Goal: Task Accomplishment & Management: Use online tool/utility

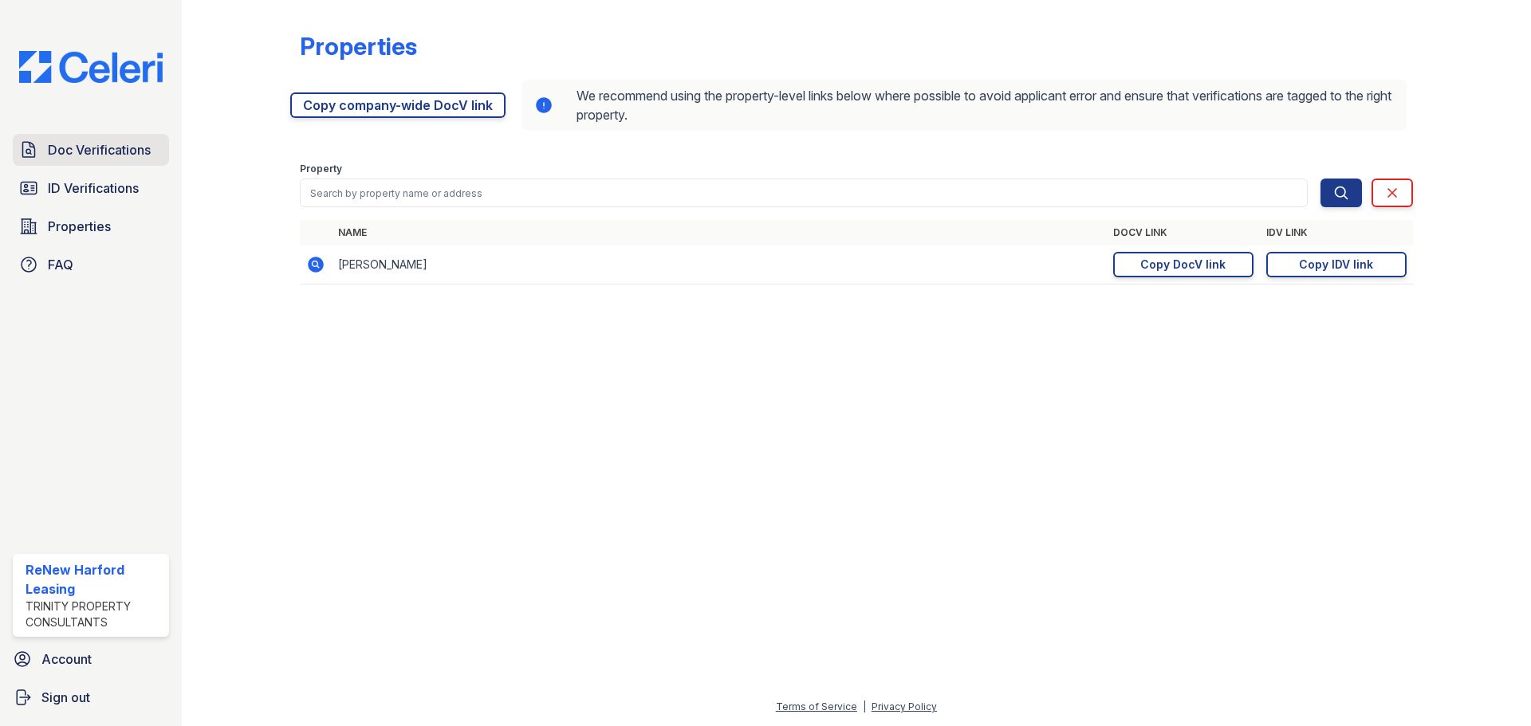
click at [88, 157] on span "Doc Verifications" at bounding box center [99, 149] width 103 height 19
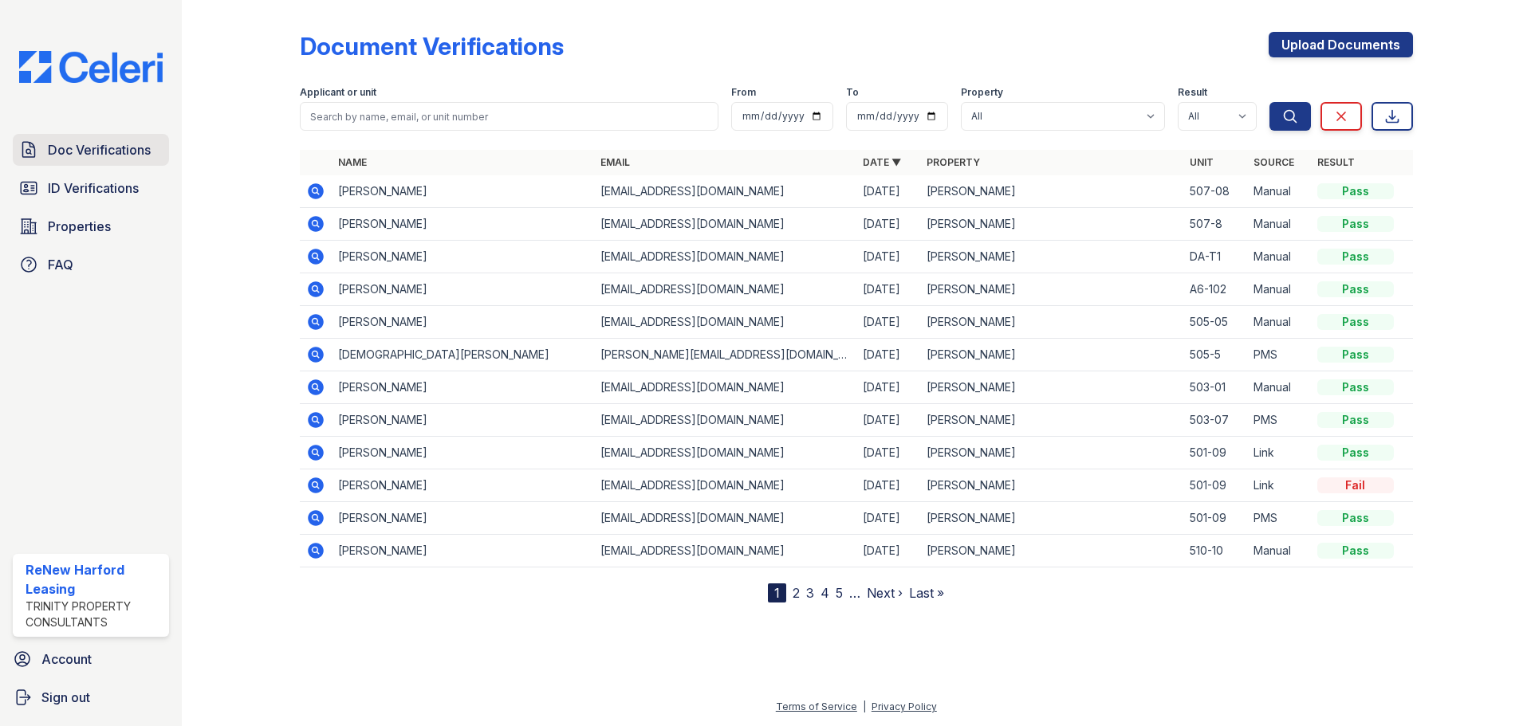
click at [65, 147] on span "Doc Verifications" at bounding box center [99, 149] width 103 height 19
click at [74, 173] on link "ID Verifications" at bounding box center [91, 188] width 156 height 32
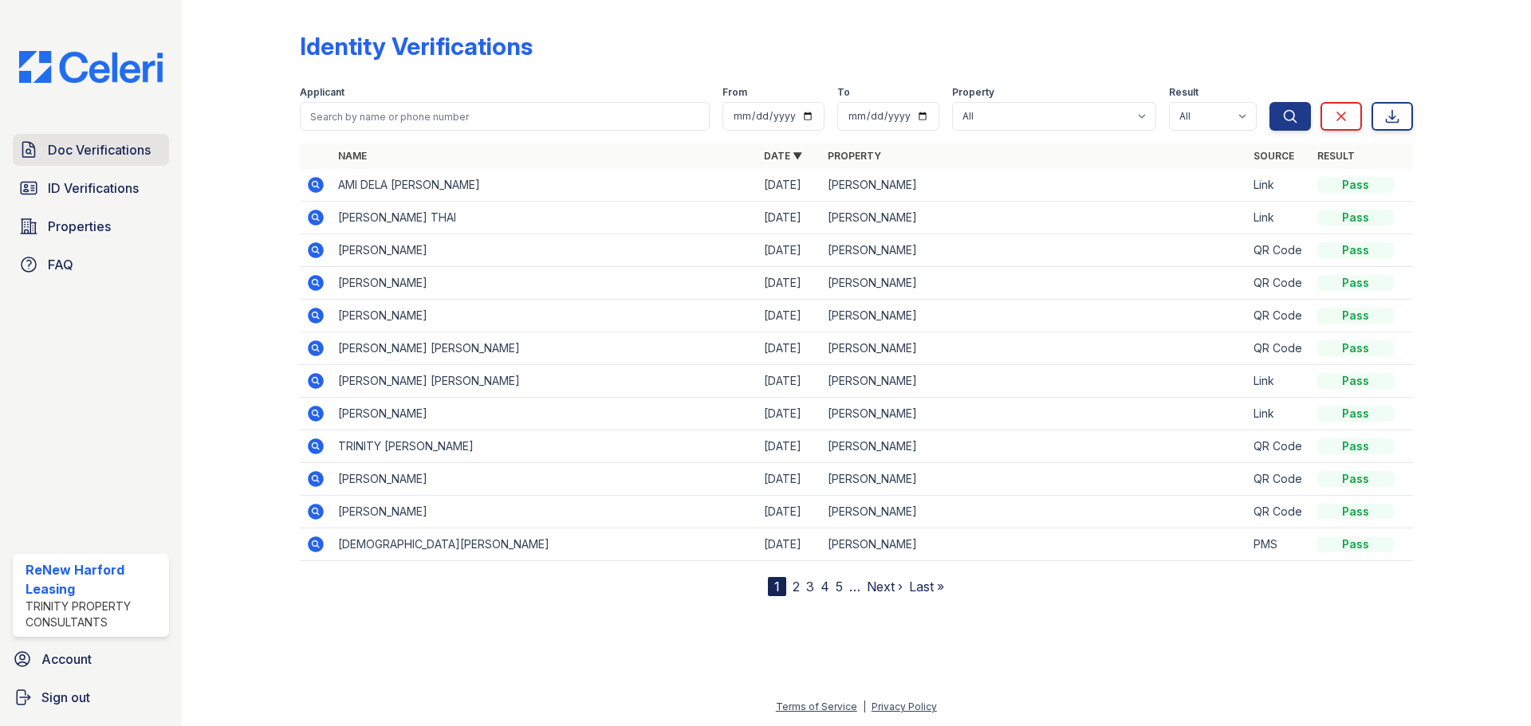
click at [71, 150] on span "Doc Verifications" at bounding box center [99, 149] width 103 height 19
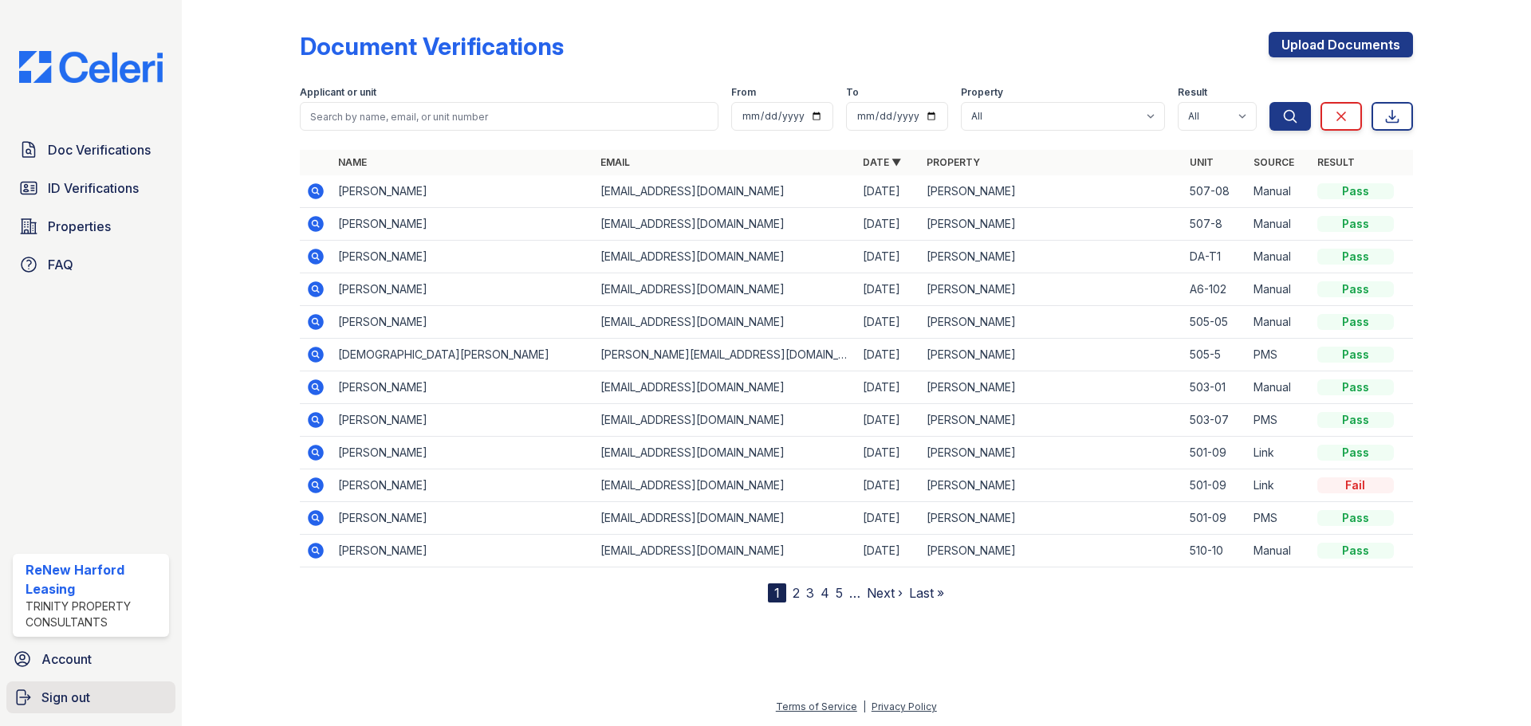
click at [66, 695] on span "Sign out" at bounding box center [65, 697] width 49 height 19
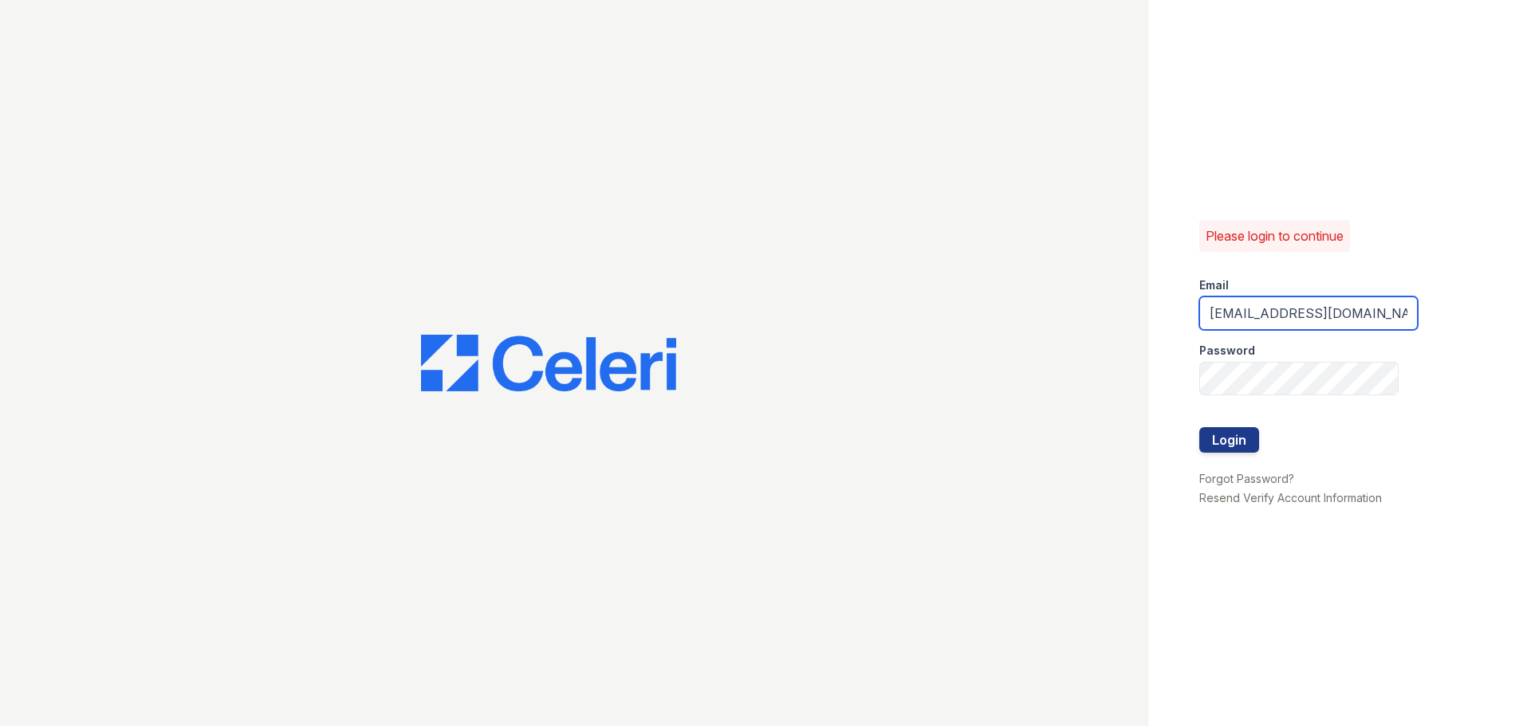
click at [1240, 320] on input "[EMAIL_ADDRESS][DOMAIN_NAME]" at bounding box center [1308, 313] width 218 height 33
type input "[EMAIL_ADDRESS][DOMAIN_NAME]"
click at [1245, 446] on button "Login" at bounding box center [1229, 440] width 60 height 26
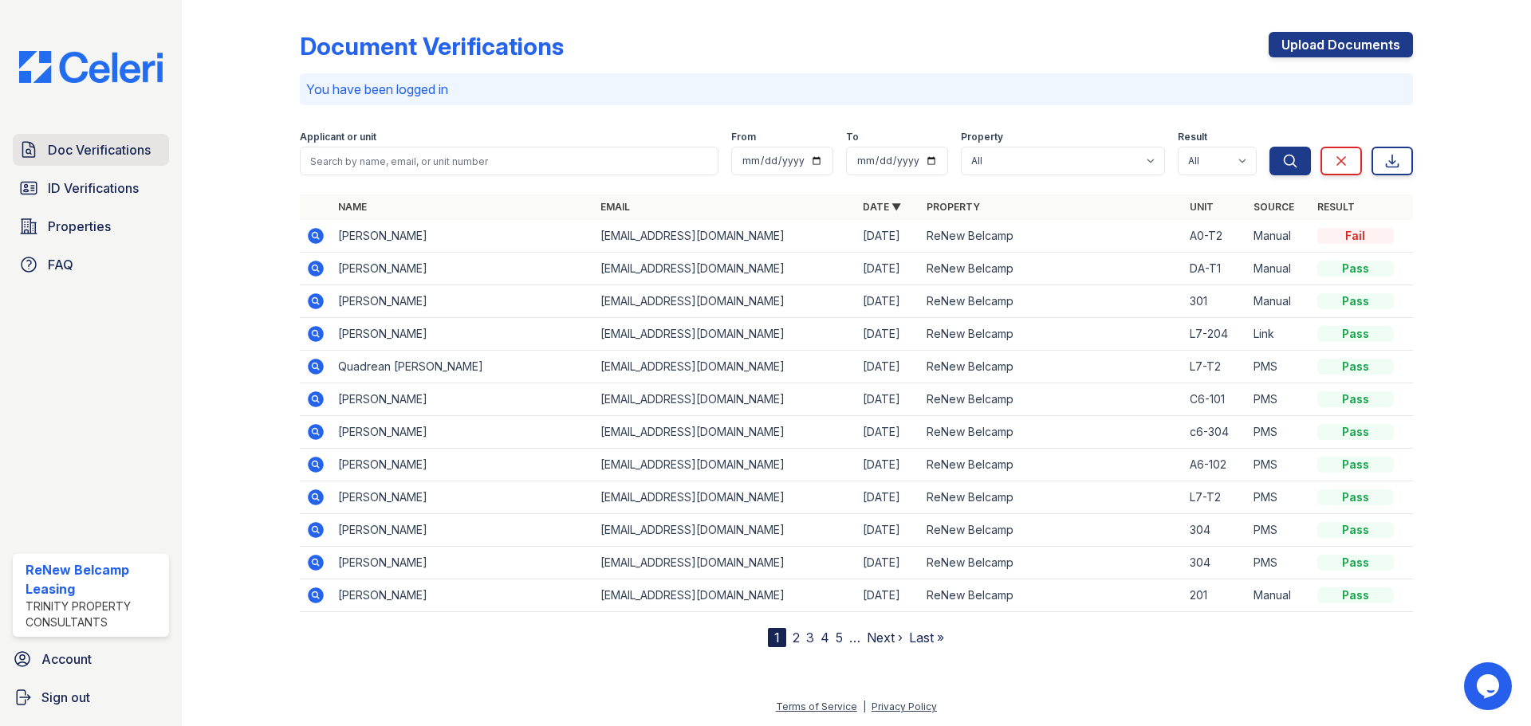
click at [88, 144] on span "Doc Verifications" at bounding box center [99, 149] width 103 height 19
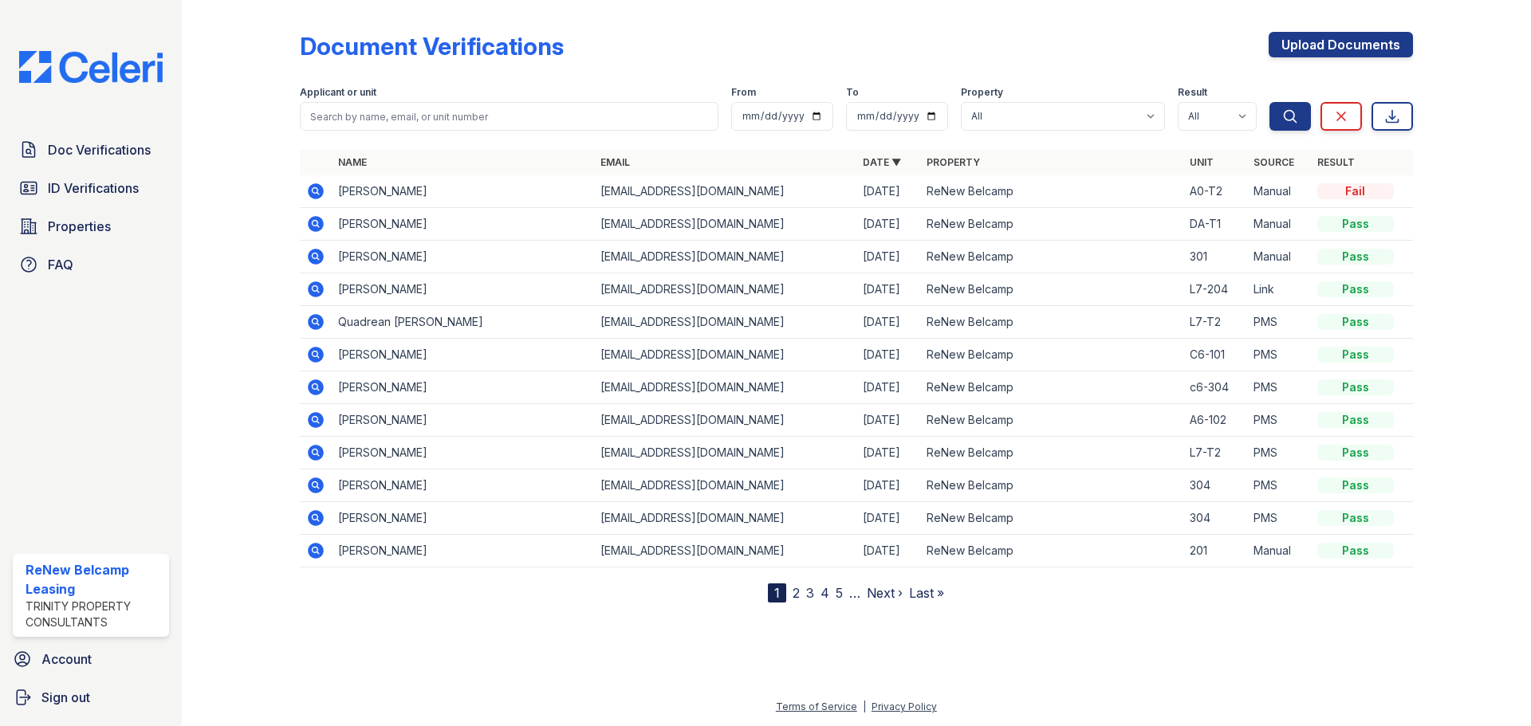
click at [309, 356] on icon at bounding box center [316, 355] width 16 height 16
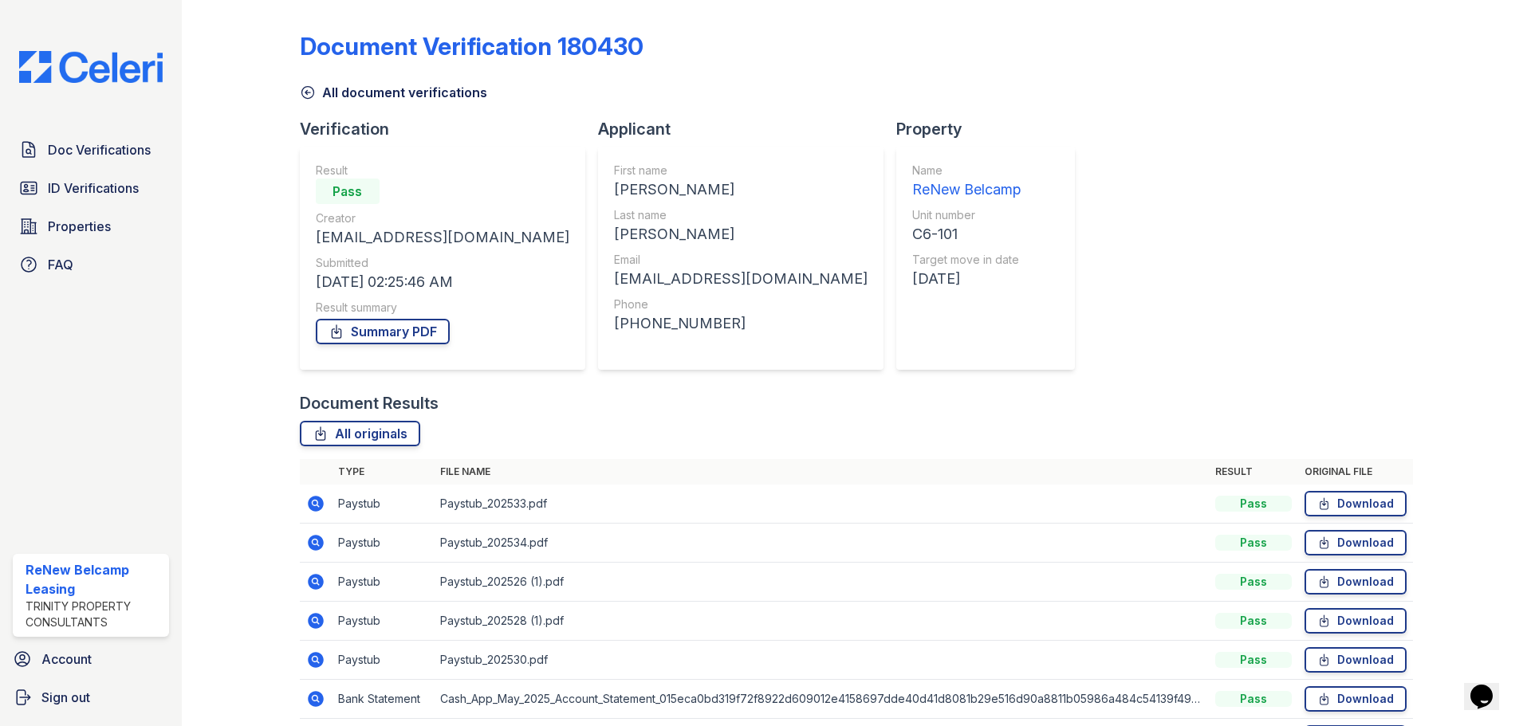
click at [309, 96] on icon at bounding box center [308, 93] width 16 height 16
